Goal: Information Seeking & Learning: Learn about a topic

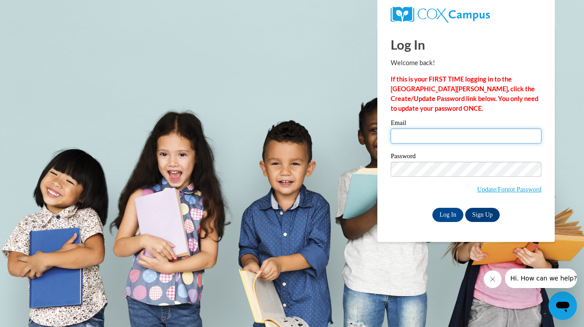
click at [450, 143] on input "Email" at bounding box center [465, 136] width 151 height 15
type input "samantha.radovanovic@franklin.k12.wi.us"
click at [451, 219] on input "Log In" at bounding box center [447, 215] width 31 height 14
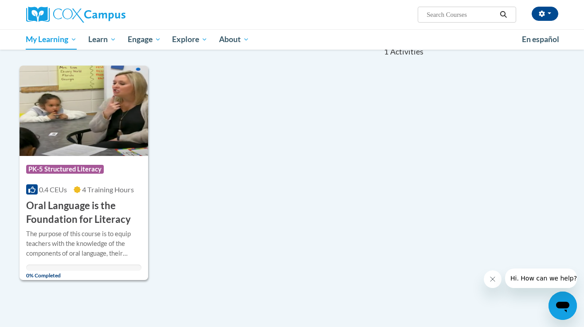
scroll to position [97, 0]
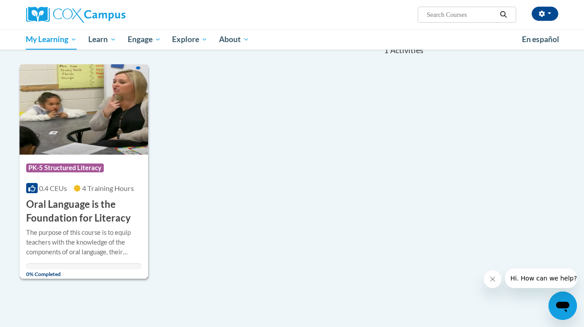
click at [95, 122] on img at bounding box center [84, 109] width 129 height 90
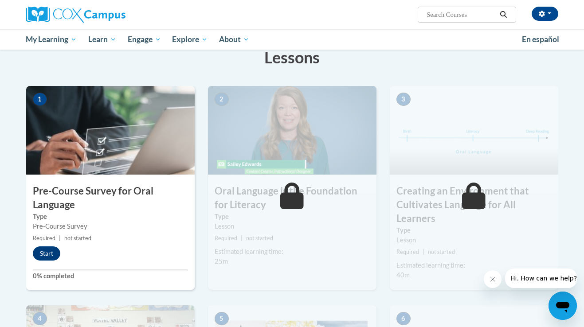
scroll to position [159, 0]
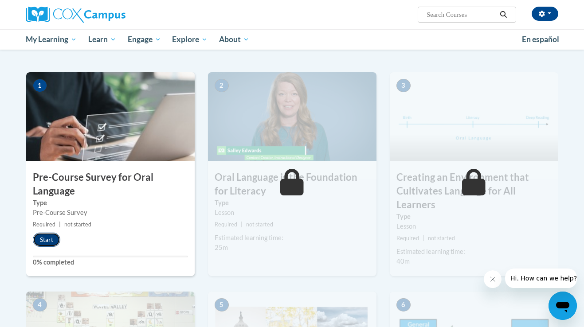
click at [49, 241] on button "Start" at bounding box center [46, 240] width 27 height 14
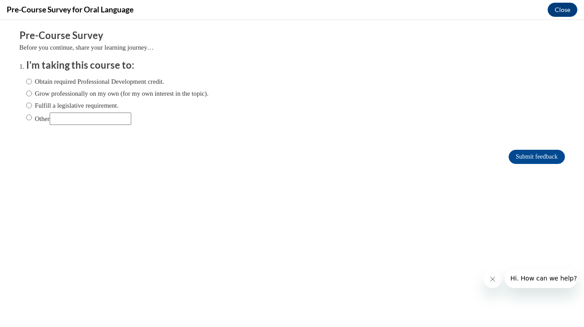
scroll to position [0, 0]
click at [29, 82] on input "Obtain required Professional Development credit." at bounding box center [29, 82] width 6 height 10
radio input "true"
click at [516, 156] on input "Submit feedback" at bounding box center [536, 157] width 56 height 14
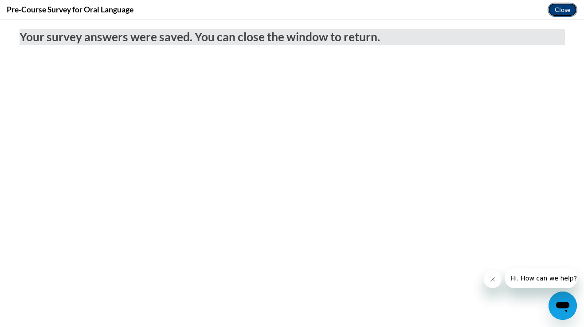
click at [559, 14] on button "Close" at bounding box center [562, 10] width 30 height 14
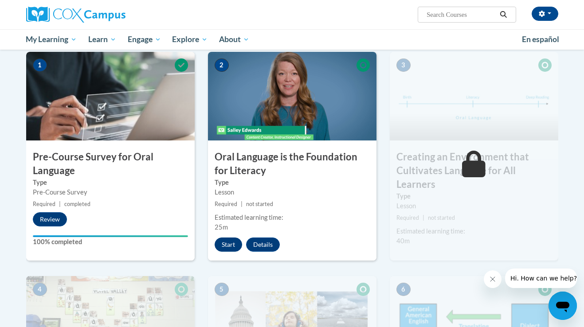
scroll to position [181, 0]
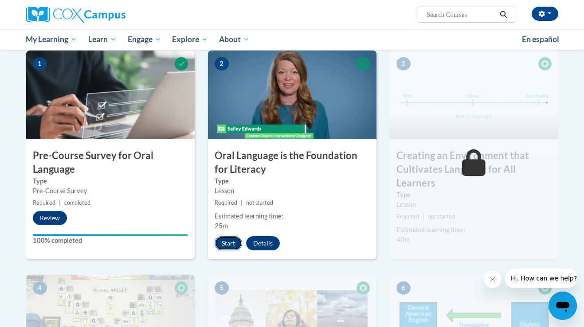
click at [224, 245] on button "Start" at bounding box center [228, 243] width 27 height 14
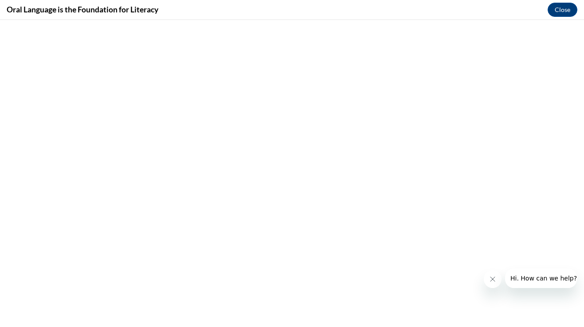
click at [493, 279] on icon "Close message from company" at bounding box center [492, 279] width 7 height 7
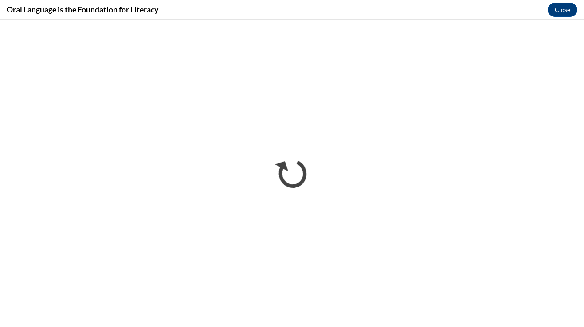
scroll to position [0, 0]
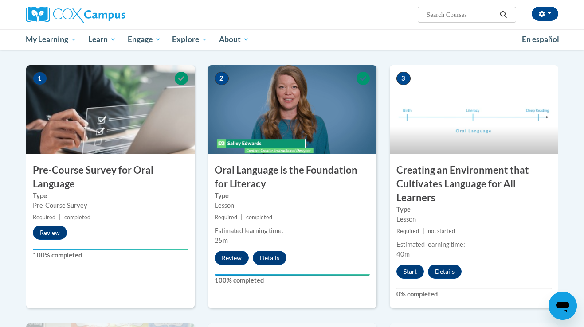
scroll to position [182, 0]
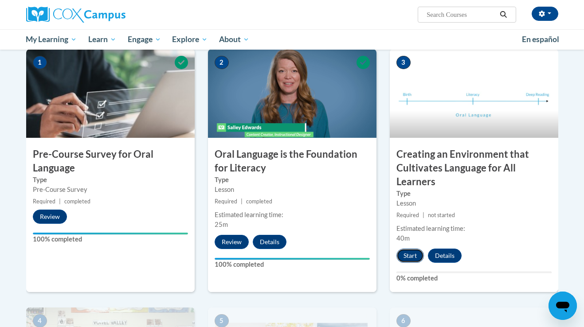
click at [411, 254] on button "Start" at bounding box center [409, 256] width 27 height 14
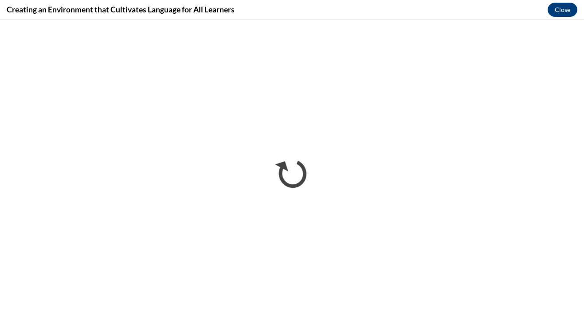
scroll to position [0, 0]
